Goal: Transaction & Acquisition: Book appointment/travel/reservation

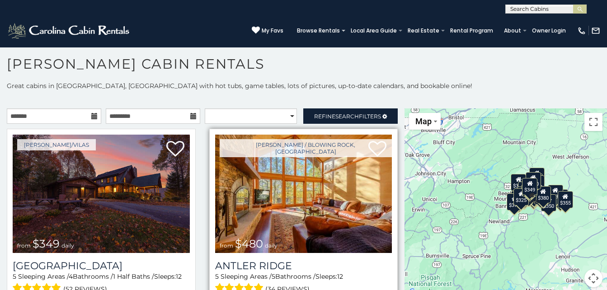
click at [243, 215] on img at bounding box center [303, 194] width 177 height 118
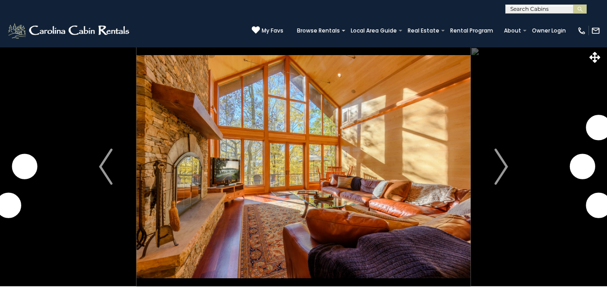
click at [500, 168] on img "Next" at bounding box center [501, 167] width 14 height 36
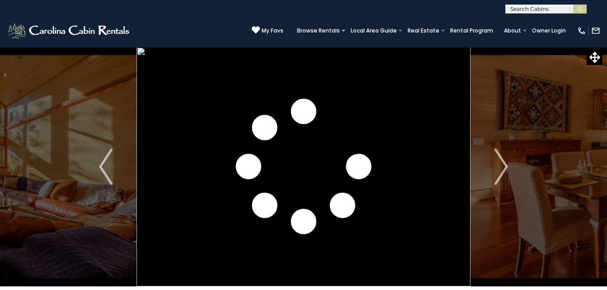
click at [500, 168] on img "Next" at bounding box center [501, 167] width 14 height 36
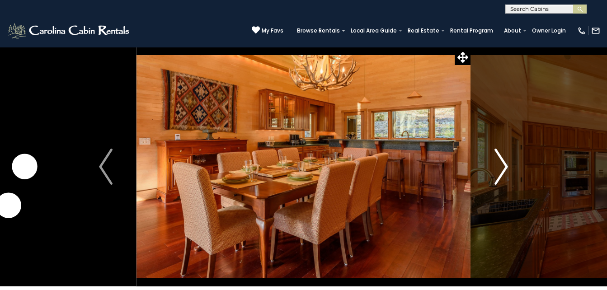
click at [499, 170] on img "Next" at bounding box center [501, 167] width 14 height 36
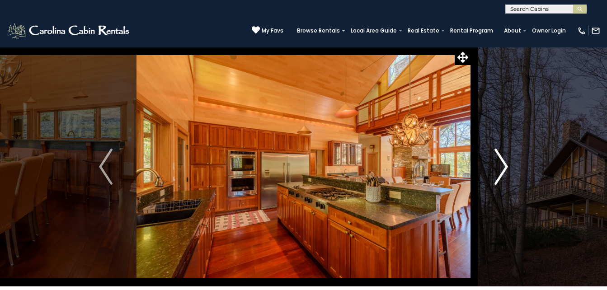
click at [499, 170] on img "Next" at bounding box center [501, 167] width 14 height 36
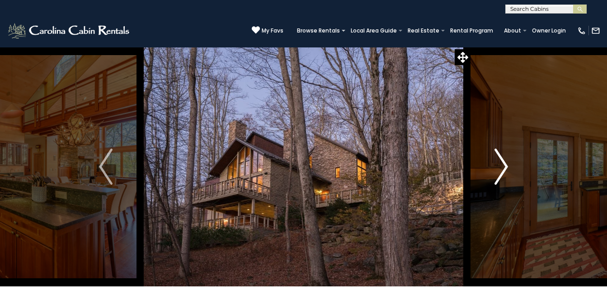
click at [499, 170] on img "Next" at bounding box center [501, 167] width 14 height 36
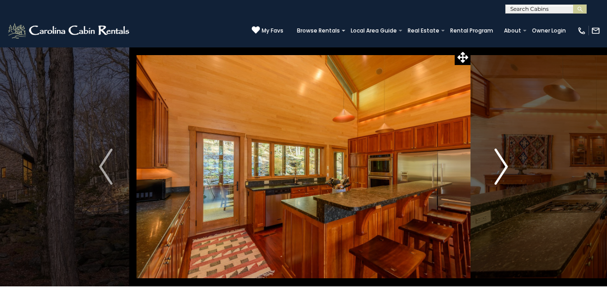
click at [499, 170] on img "Next" at bounding box center [501, 167] width 14 height 36
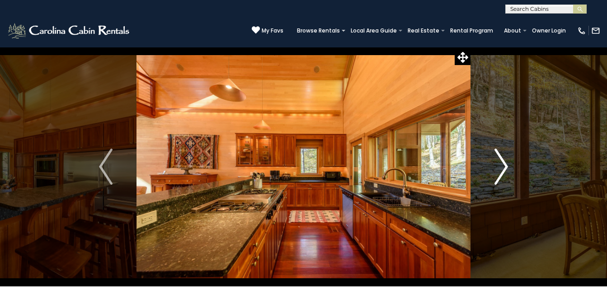
click at [499, 170] on img "Next" at bounding box center [501, 167] width 14 height 36
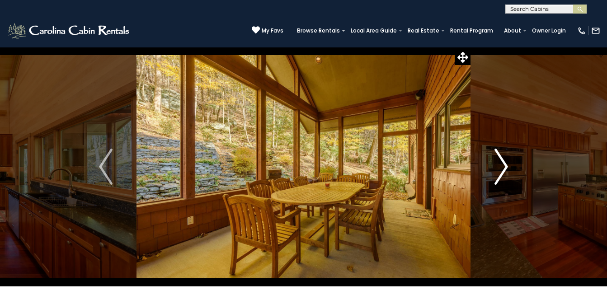
click at [499, 170] on img "Next" at bounding box center [501, 167] width 14 height 36
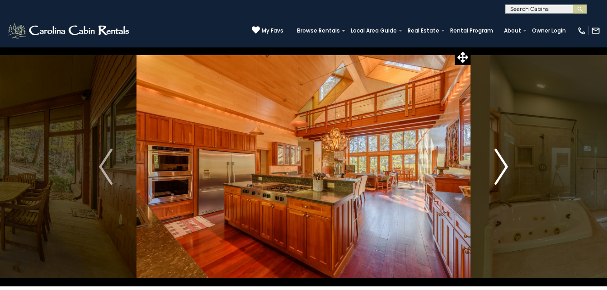
click at [499, 170] on img "Next" at bounding box center [501, 167] width 14 height 36
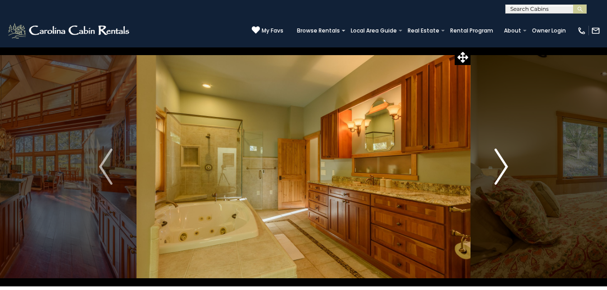
click at [499, 170] on img "Next" at bounding box center [501, 167] width 14 height 36
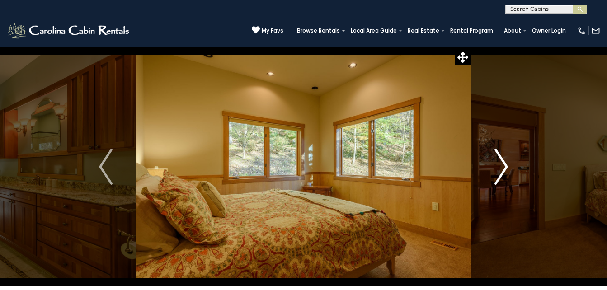
click at [499, 170] on img "Next" at bounding box center [501, 167] width 14 height 36
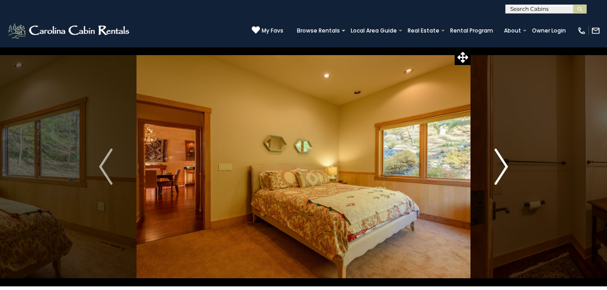
click at [499, 170] on img "Next" at bounding box center [501, 167] width 14 height 36
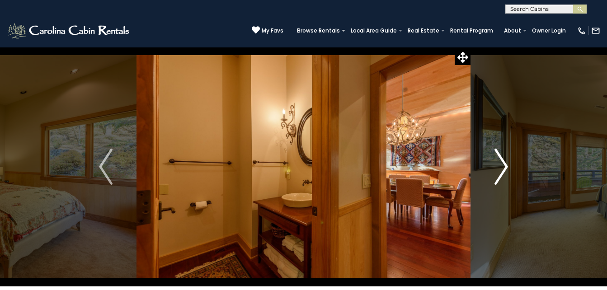
click at [499, 170] on img "Next" at bounding box center [501, 167] width 14 height 36
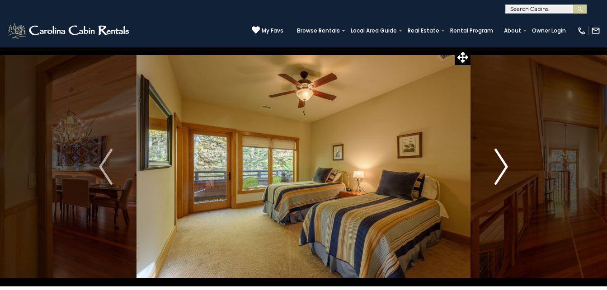
click at [499, 170] on img "Next" at bounding box center [501, 167] width 14 height 36
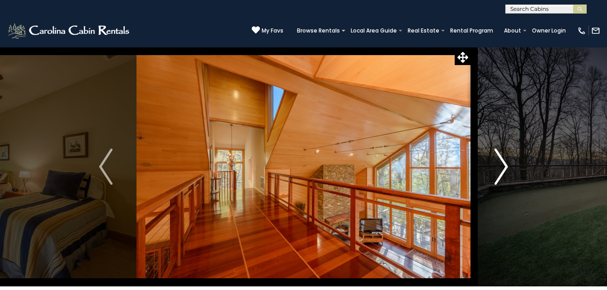
click at [499, 170] on img "Next" at bounding box center [501, 167] width 14 height 36
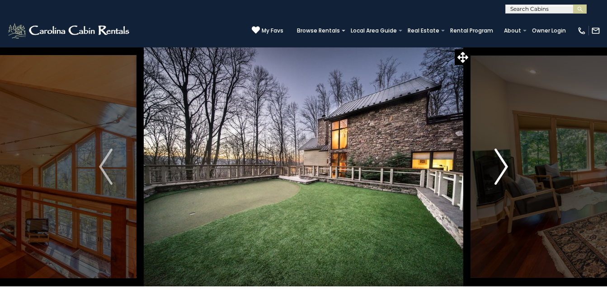
click at [499, 170] on img "Next" at bounding box center [501, 167] width 14 height 36
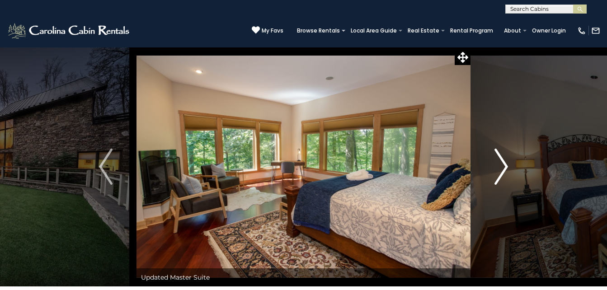
click at [499, 170] on img "Next" at bounding box center [501, 167] width 14 height 36
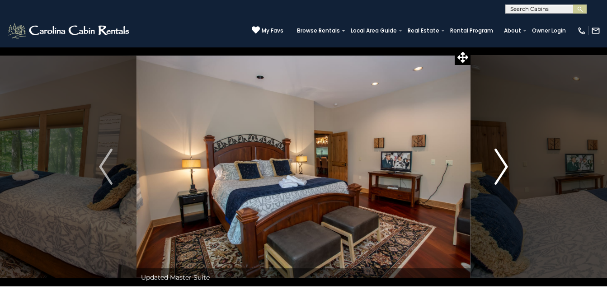
click at [499, 170] on img "Next" at bounding box center [501, 167] width 14 height 36
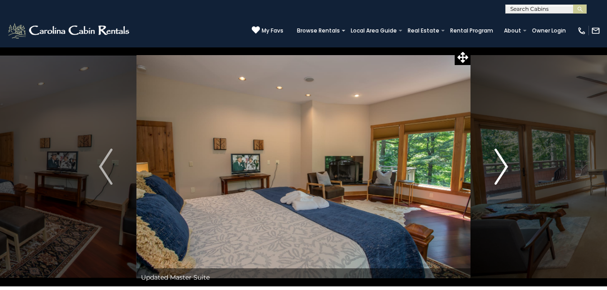
click at [499, 170] on img "Next" at bounding box center [501, 167] width 14 height 36
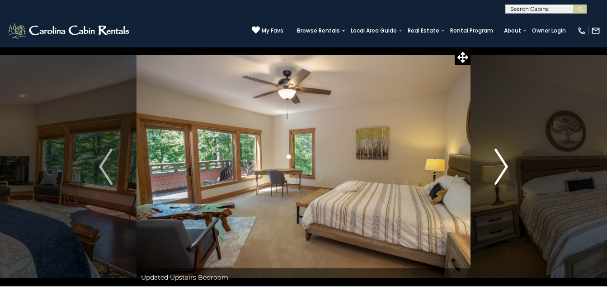
click at [499, 170] on img "Next" at bounding box center [501, 167] width 14 height 36
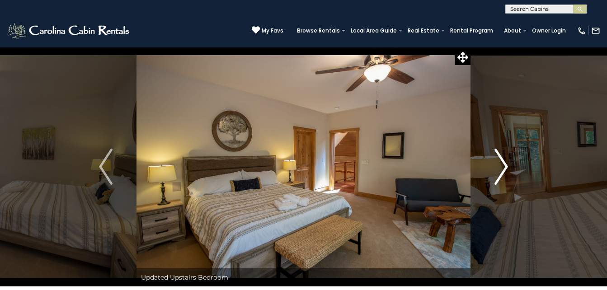
click at [499, 170] on img "Next" at bounding box center [501, 167] width 14 height 36
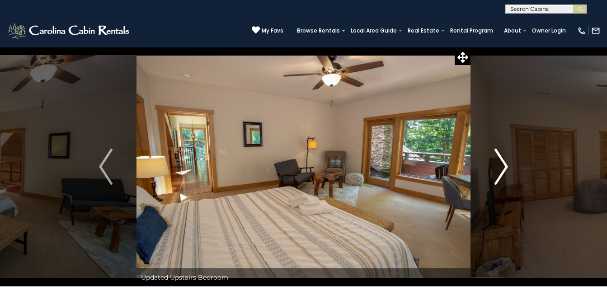
click at [499, 170] on img "Next" at bounding box center [501, 167] width 14 height 36
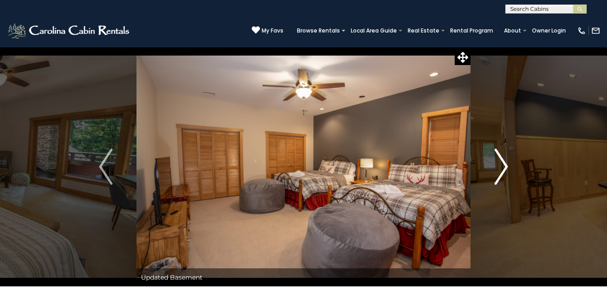
click at [499, 170] on img "Next" at bounding box center [501, 167] width 14 height 36
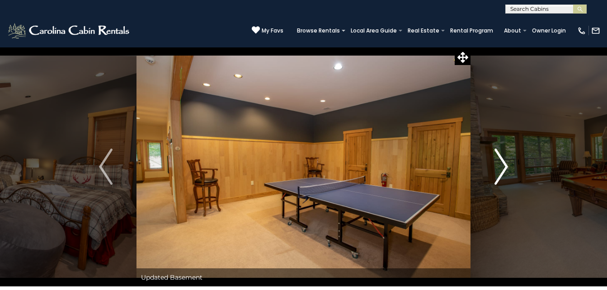
click at [499, 170] on img "Next" at bounding box center [501, 167] width 14 height 36
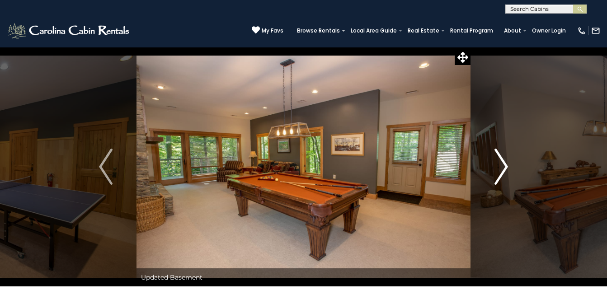
click at [499, 170] on img "Next" at bounding box center [501, 167] width 14 height 36
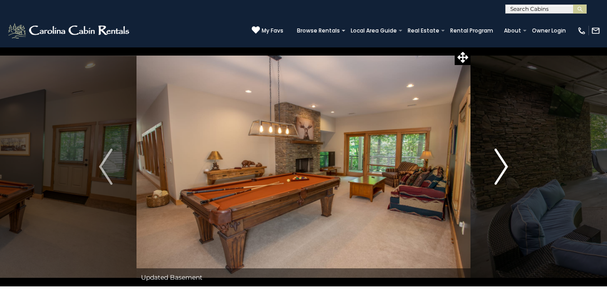
click at [499, 170] on img "Next" at bounding box center [501, 167] width 14 height 36
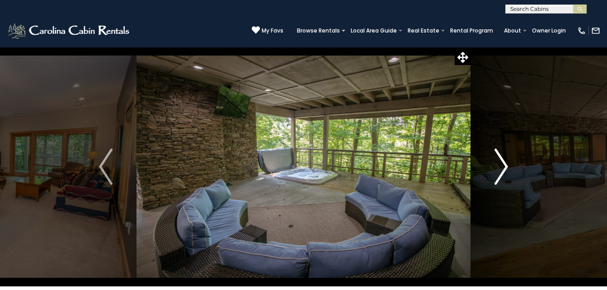
click at [499, 170] on img "Next" at bounding box center [501, 167] width 14 height 36
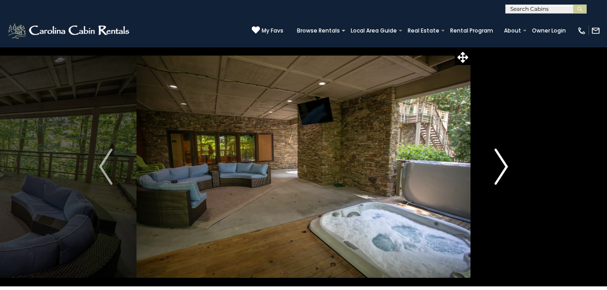
click at [499, 170] on img "Next" at bounding box center [501, 167] width 14 height 36
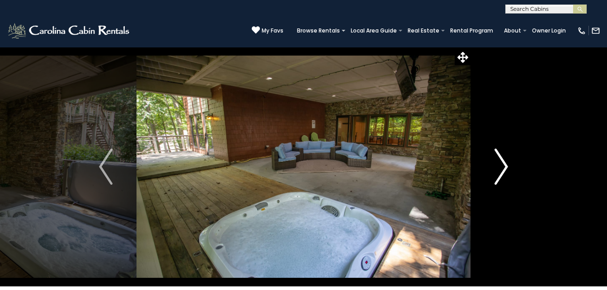
click at [499, 170] on img "Next" at bounding box center [501, 167] width 14 height 36
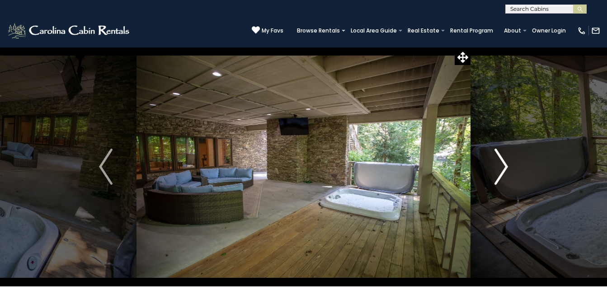
click at [499, 170] on img "Next" at bounding box center [501, 167] width 14 height 36
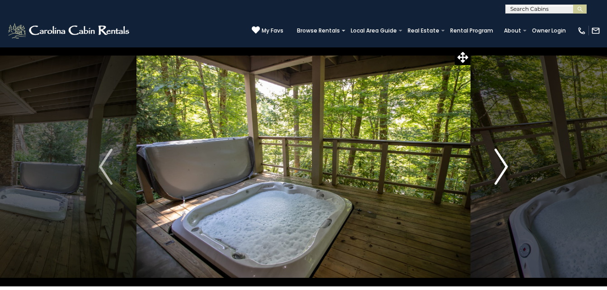
click at [499, 170] on img "Next" at bounding box center [501, 167] width 14 height 36
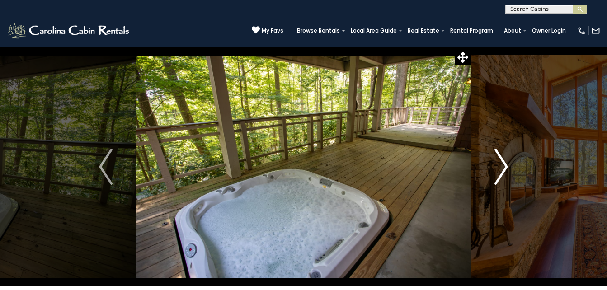
click at [499, 170] on img "Next" at bounding box center [501, 167] width 14 height 36
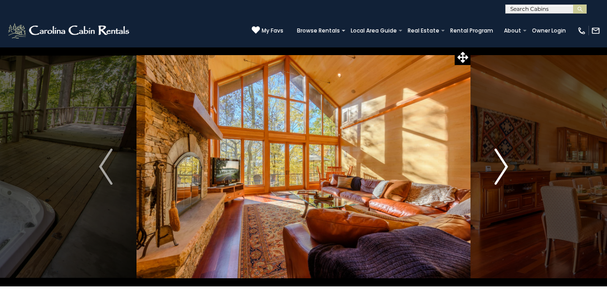
click at [499, 170] on img "Next" at bounding box center [501, 167] width 14 height 36
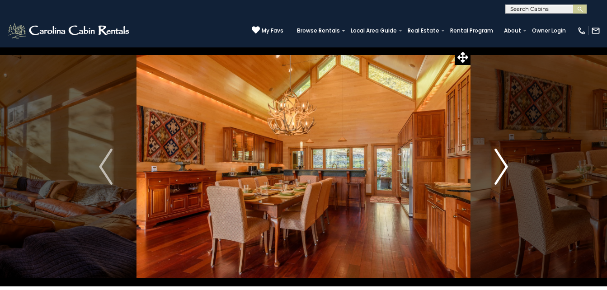
click at [499, 170] on img "Next" at bounding box center [501, 167] width 14 height 36
